Goal: Task Accomplishment & Management: Manage account settings

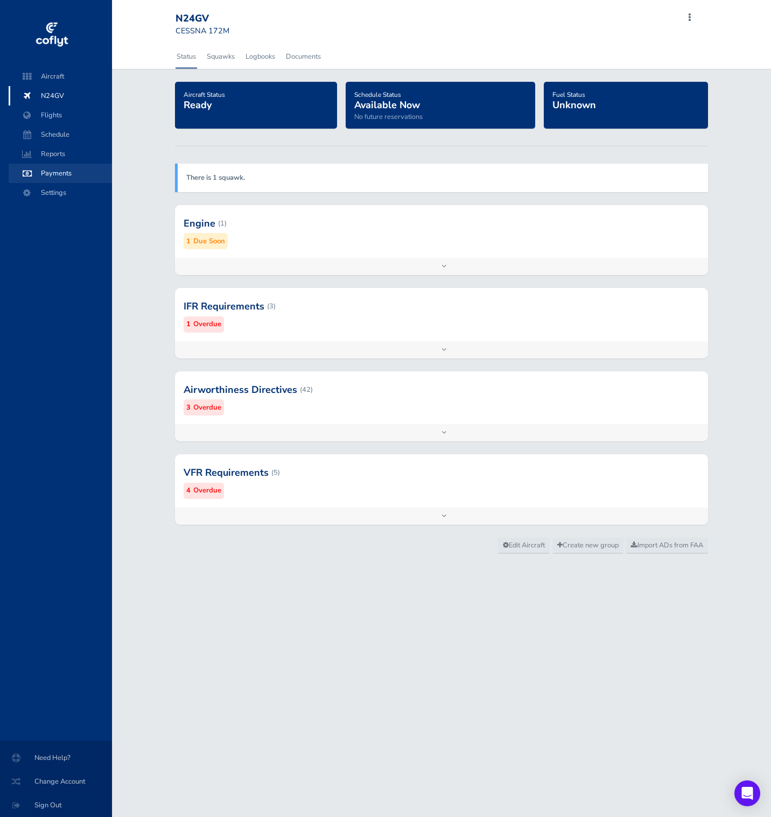
click at [41, 180] on span "Payments" at bounding box center [60, 173] width 82 height 19
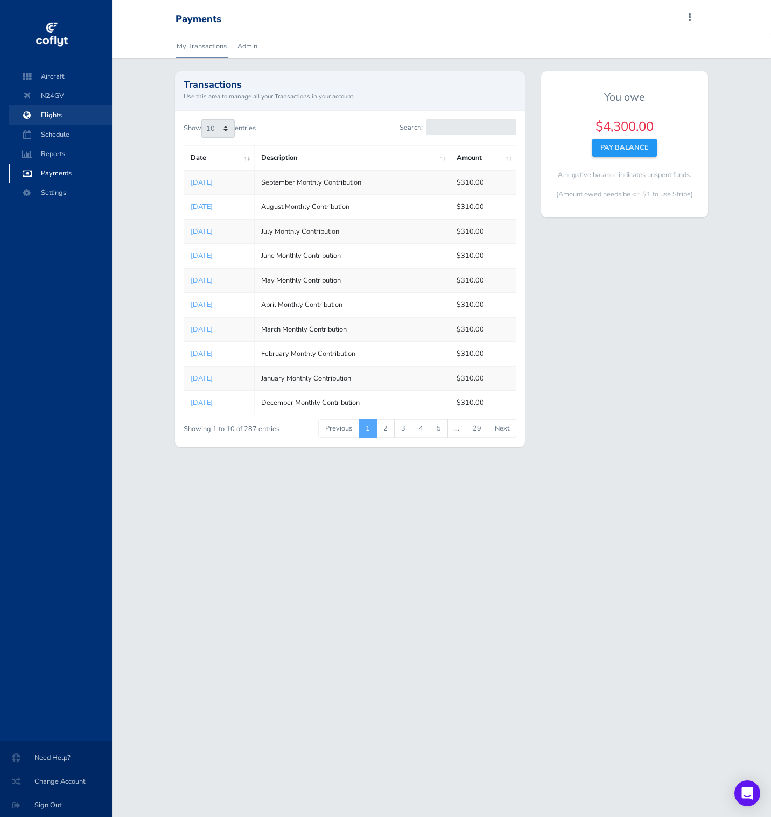
click at [75, 111] on span "Flights" at bounding box center [60, 114] width 82 height 19
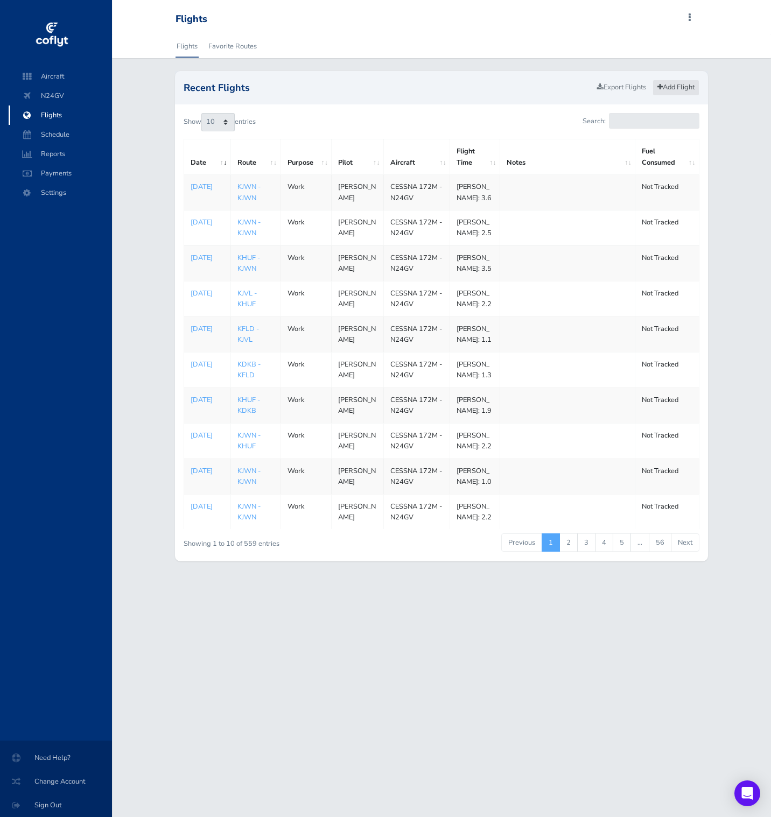
click at [683, 80] on link "Add Flight" at bounding box center [675, 88] width 47 height 16
click at [606, 552] on link "4" at bounding box center [604, 542] width 18 height 18
click at [621, 552] on link "5" at bounding box center [622, 542] width 18 height 18
